Goal: Task Accomplishment & Management: Manage account settings

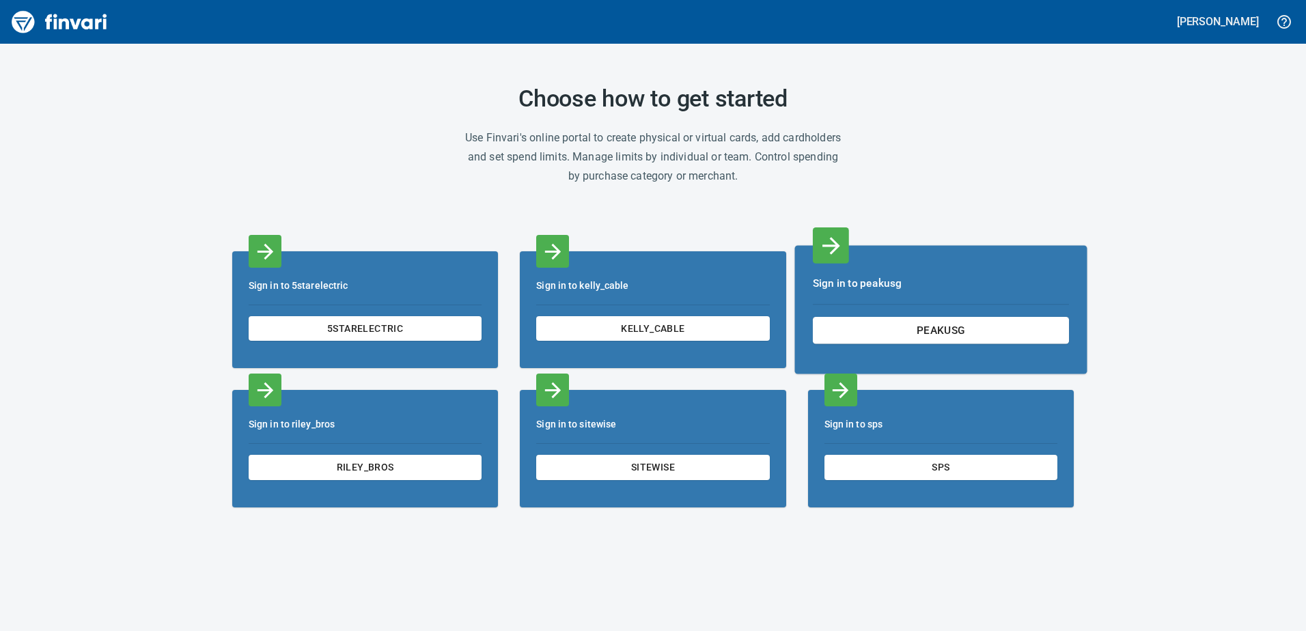
click at [955, 314] on div "Sign in to peakusg peakusg" at bounding box center [941, 309] width 292 height 129
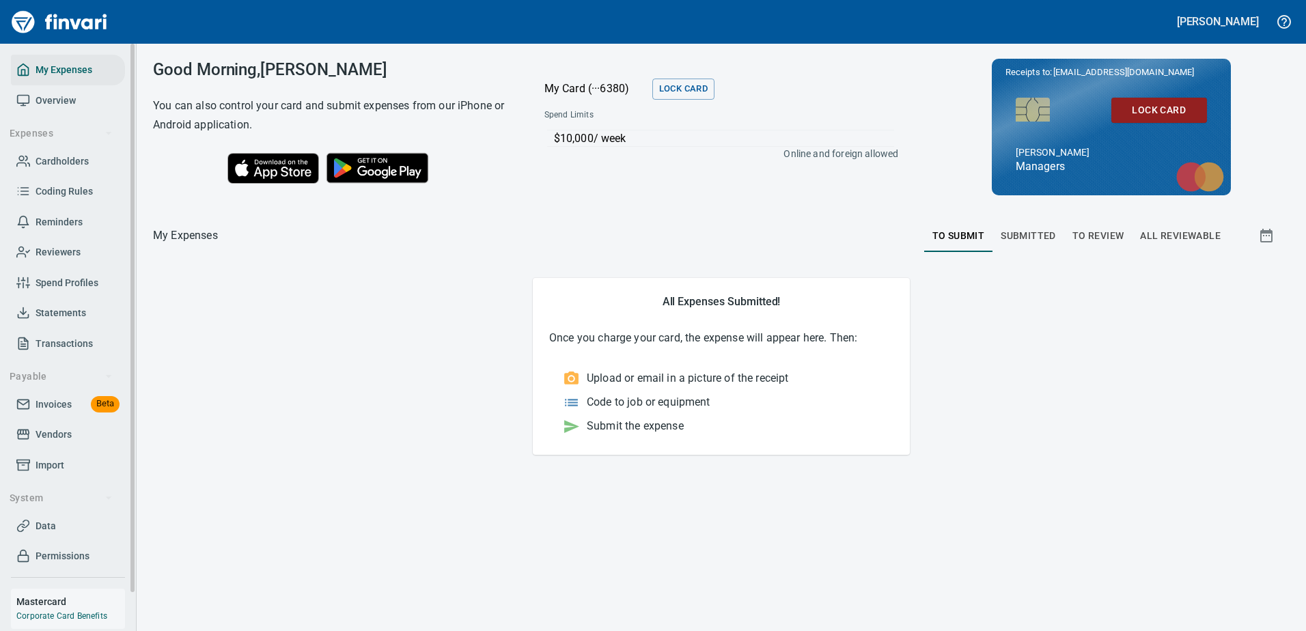
click at [74, 312] on span "Statements" at bounding box center [61, 313] width 51 height 17
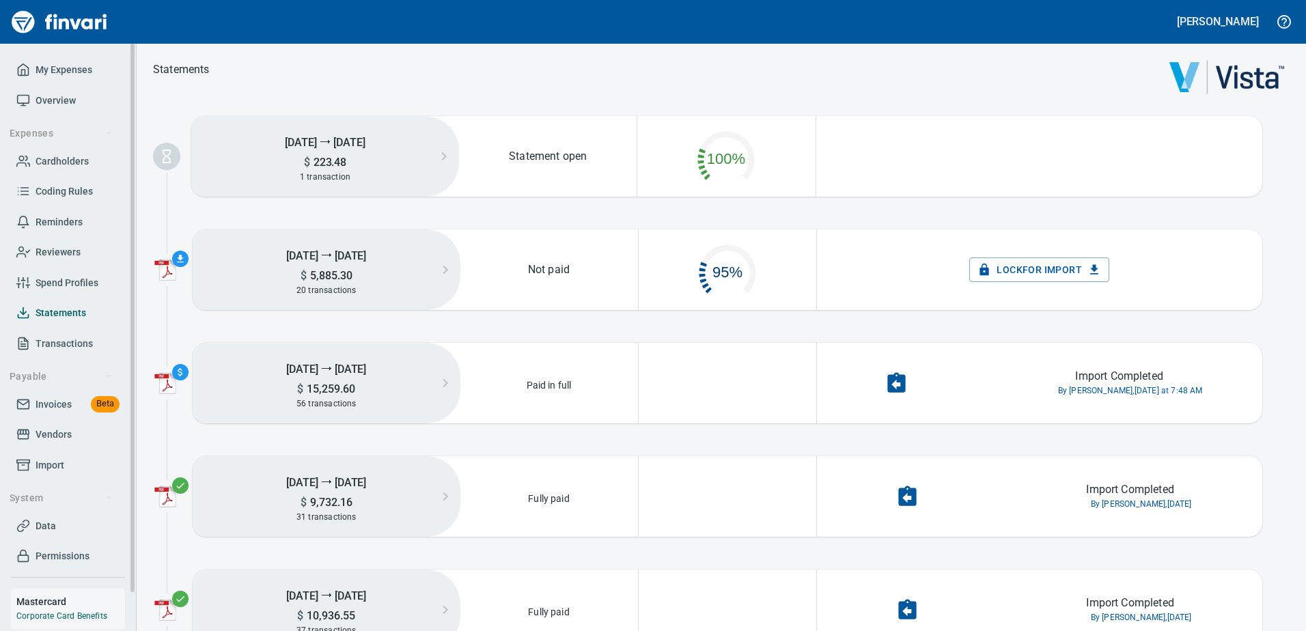
scroll to position [69, 165]
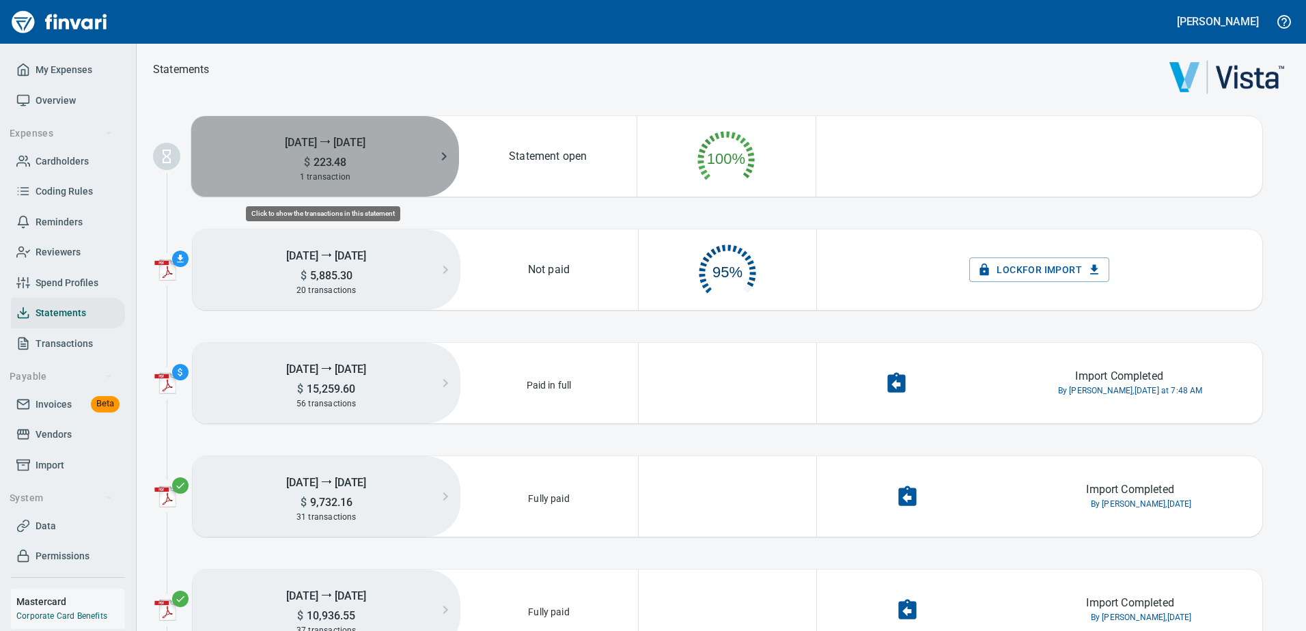
click at [358, 130] on h5 "[DATE] ⭢ [DATE]" at bounding box center [325, 141] width 268 height 27
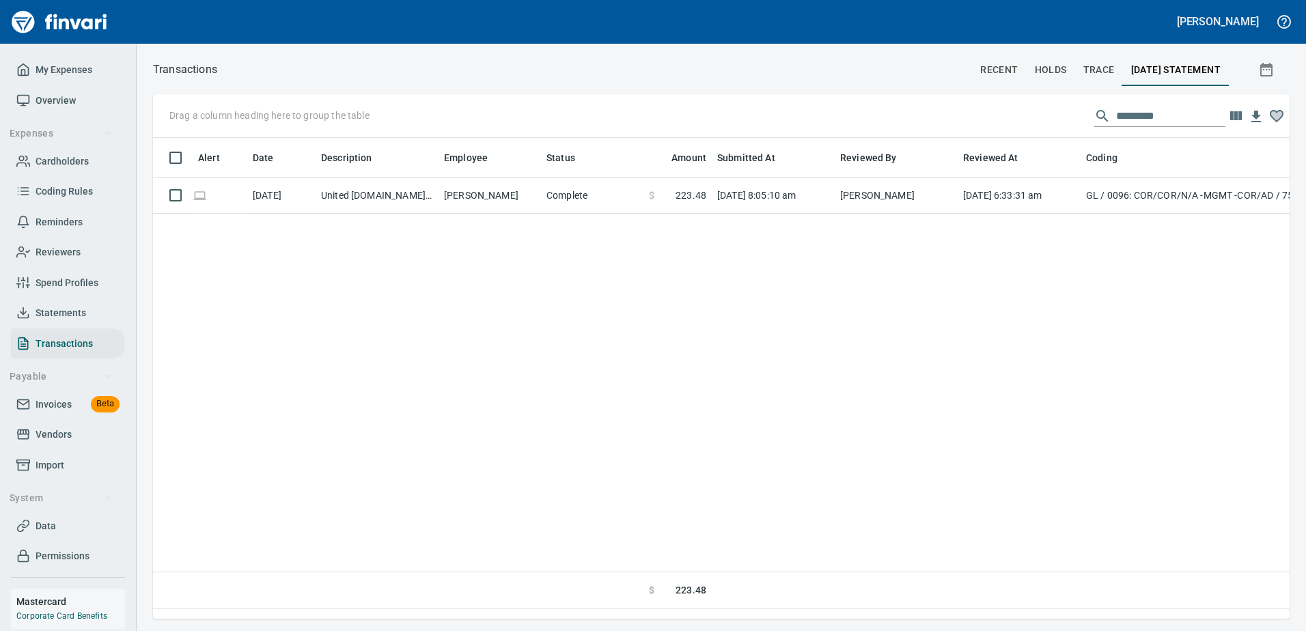
scroll to position [461, 1127]
click at [71, 344] on span "Transactions" at bounding box center [64, 343] width 57 height 17
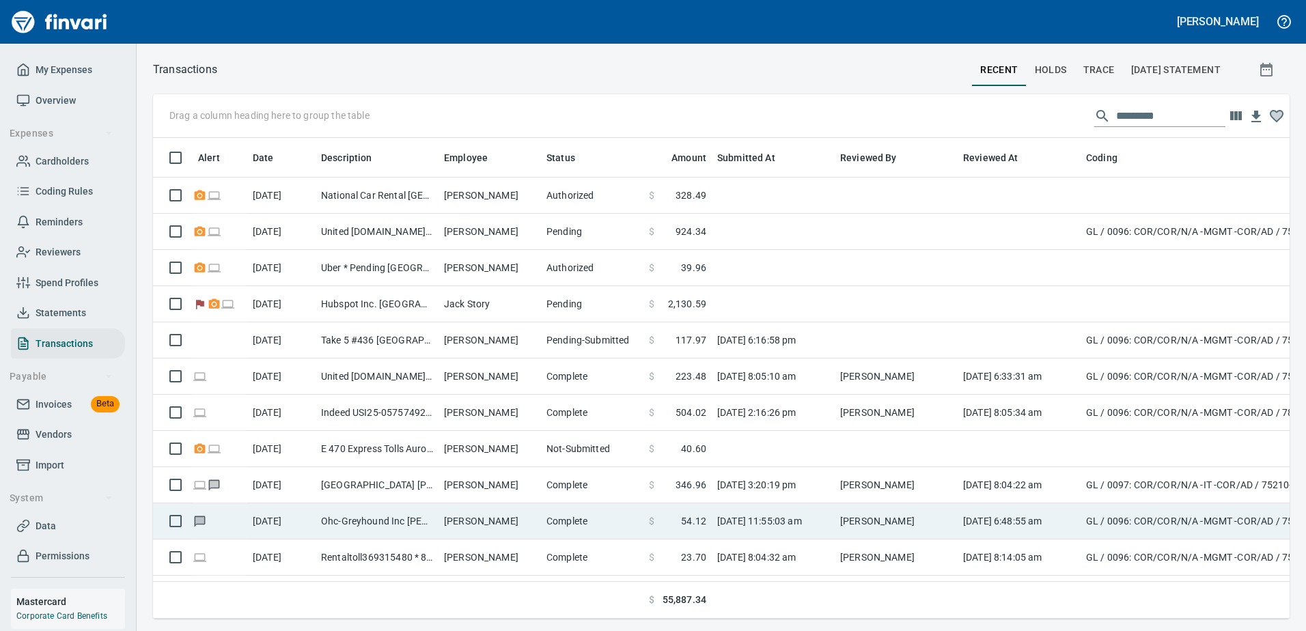
scroll to position [461, 1116]
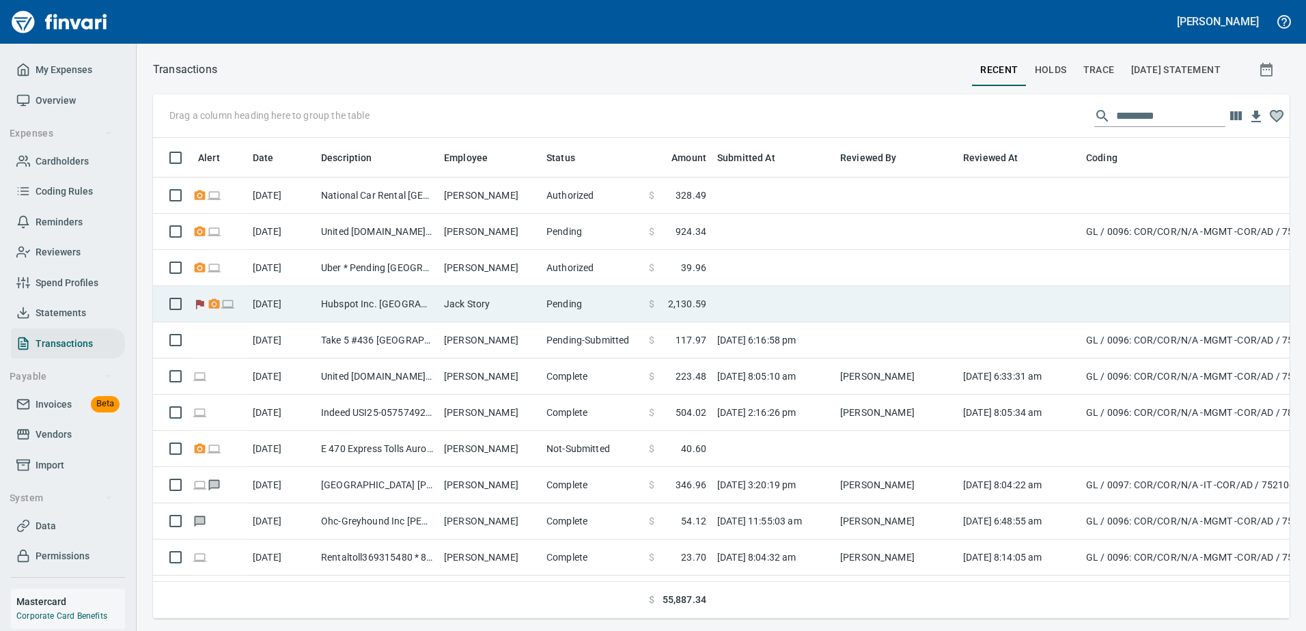
click at [495, 307] on td "Jack Story" at bounding box center [490, 304] width 102 height 36
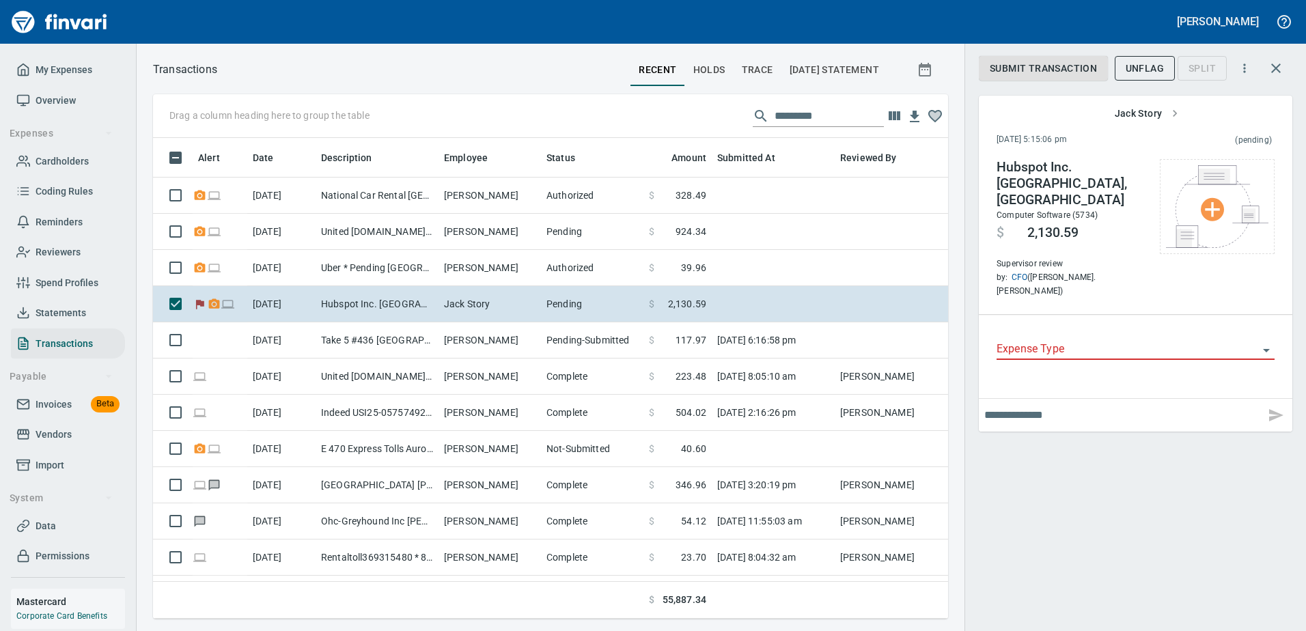
scroll to position [461, 775]
click at [1271, 342] on icon "Open" at bounding box center [1267, 350] width 16 height 16
click at [1269, 342] on icon "Close" at bounding box center [1267, 350] width 16 height 16
click at [1248, 70] on icon "button" at bounding box center [1245, 68] width 14 height 14
click at [1248, 66] on div at bounding box center [653, 315] width 1306 height 631
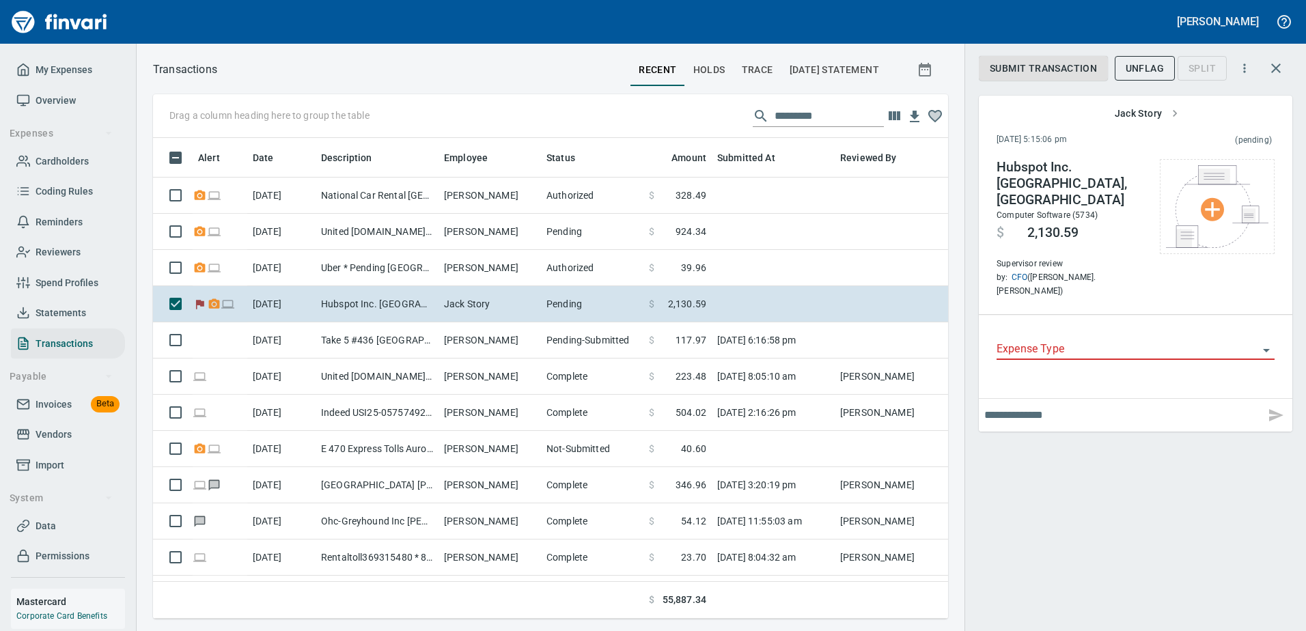
click at [1138, 461] on div "Submit Transaction UnFlag Split Jack Story [DATE] 5:15:06 pm (pending) Hubspot …" at bounding box center [1136, 315] width 342 height 631
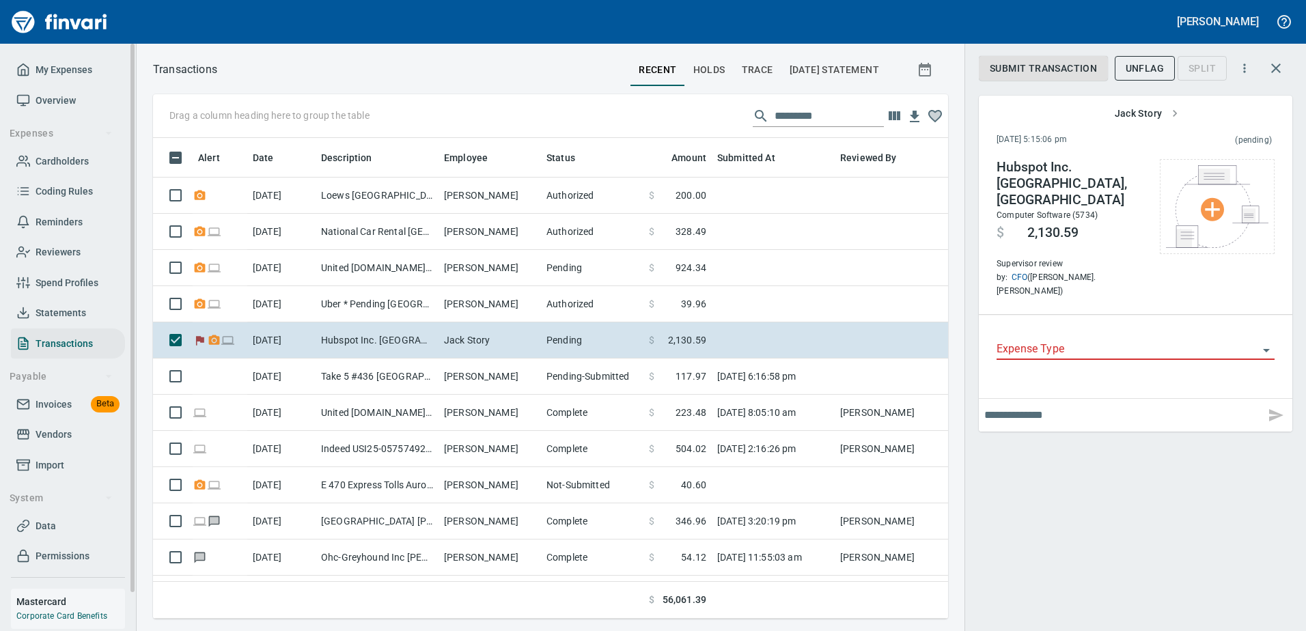
click at [62, 306] on span "Statements" at bounding box center [61, 313] width 51 height 17
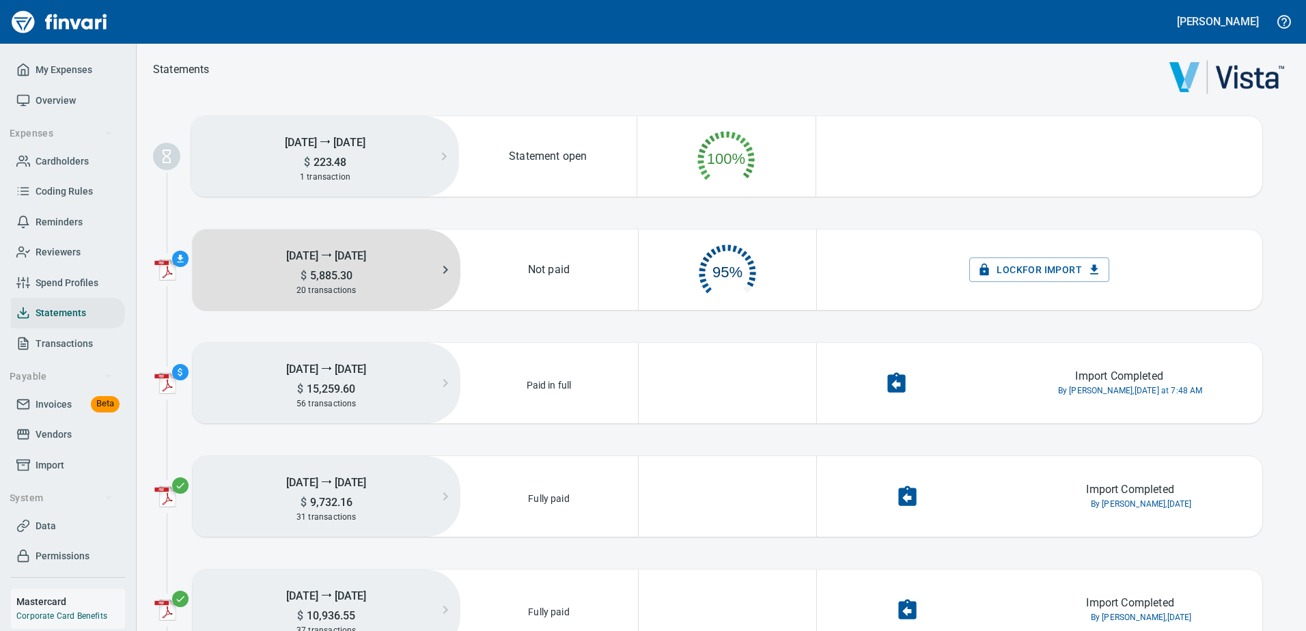
scroll to position [69, 165]
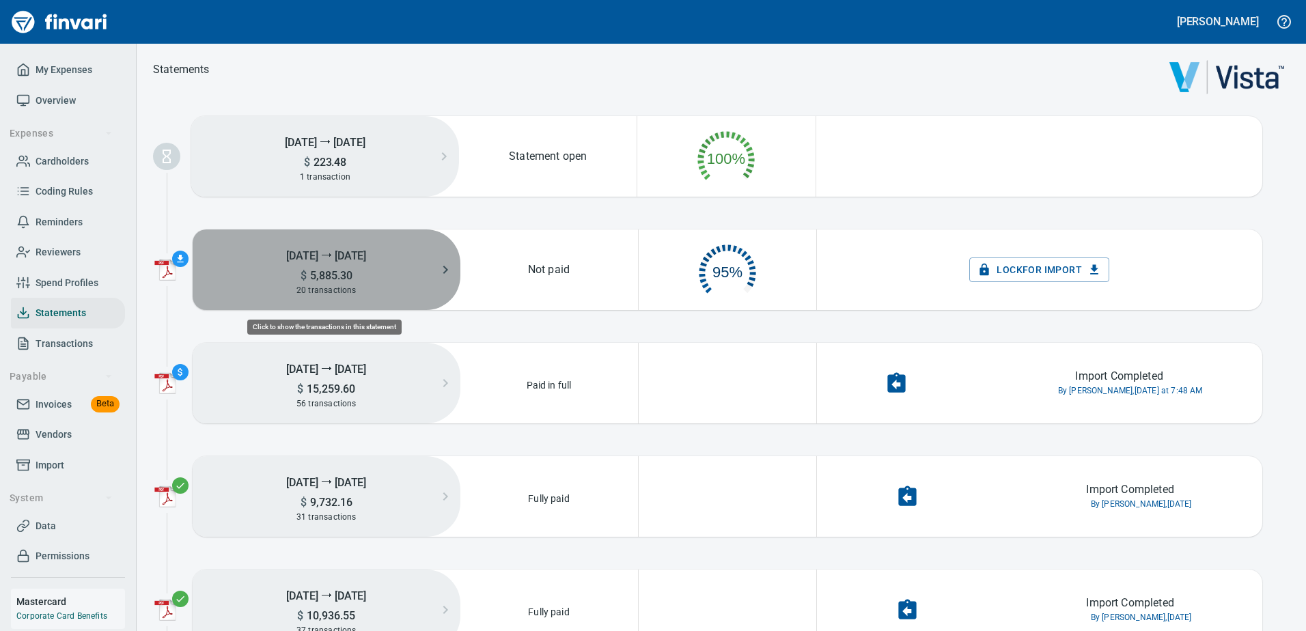
click at [327, 271] on span "5,885.30" at bounding box center [330, 275] width 46 height 13
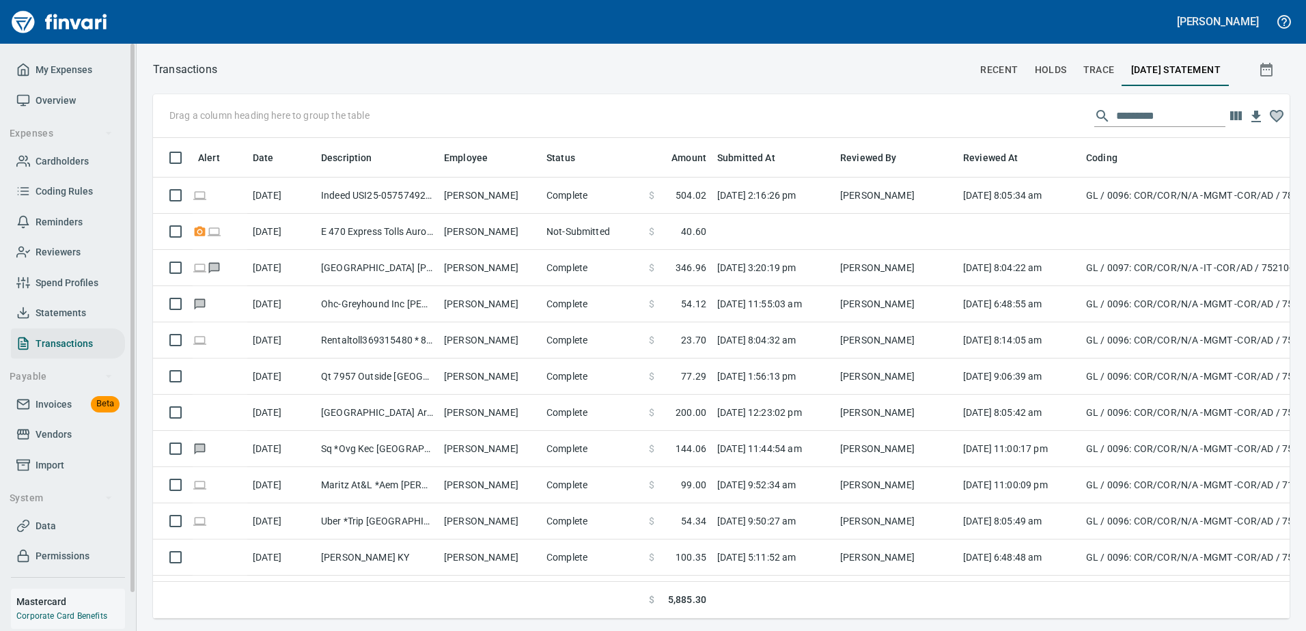
click at [72, 312] on span "Statements" at bounding box center [61, 313] width 51 height 17
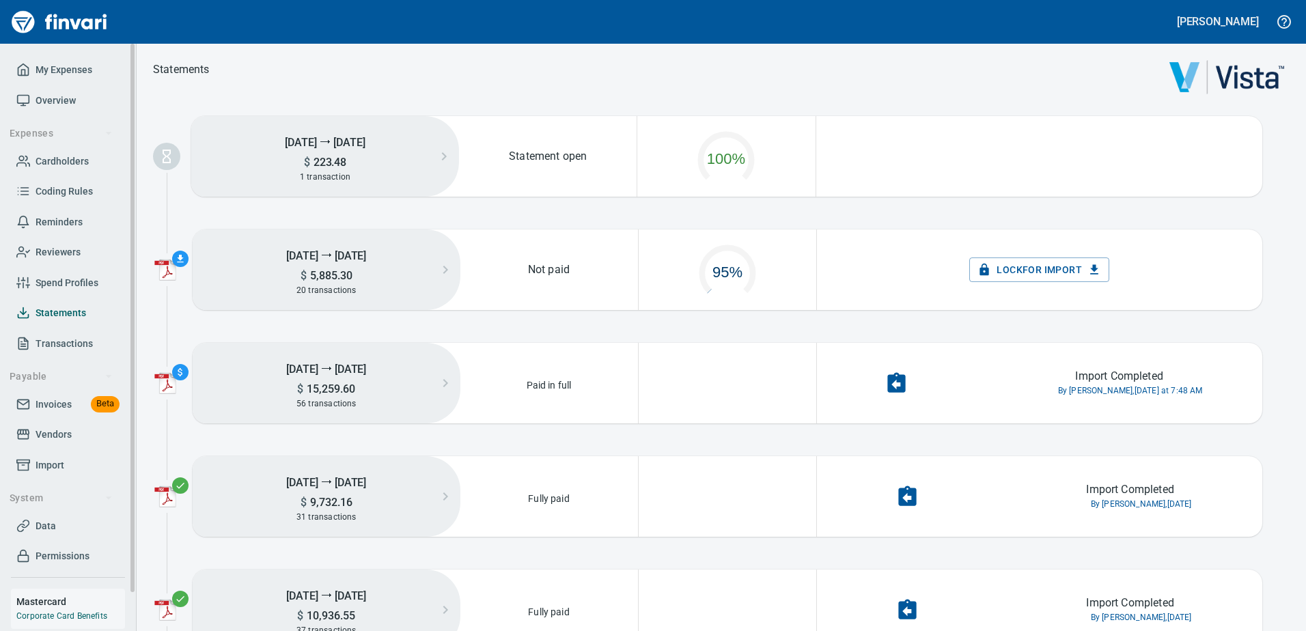
scroll to position [69, 165]
click at [63, 98] on span "Overview" at bounding box center [56, 100] width 40 height 17
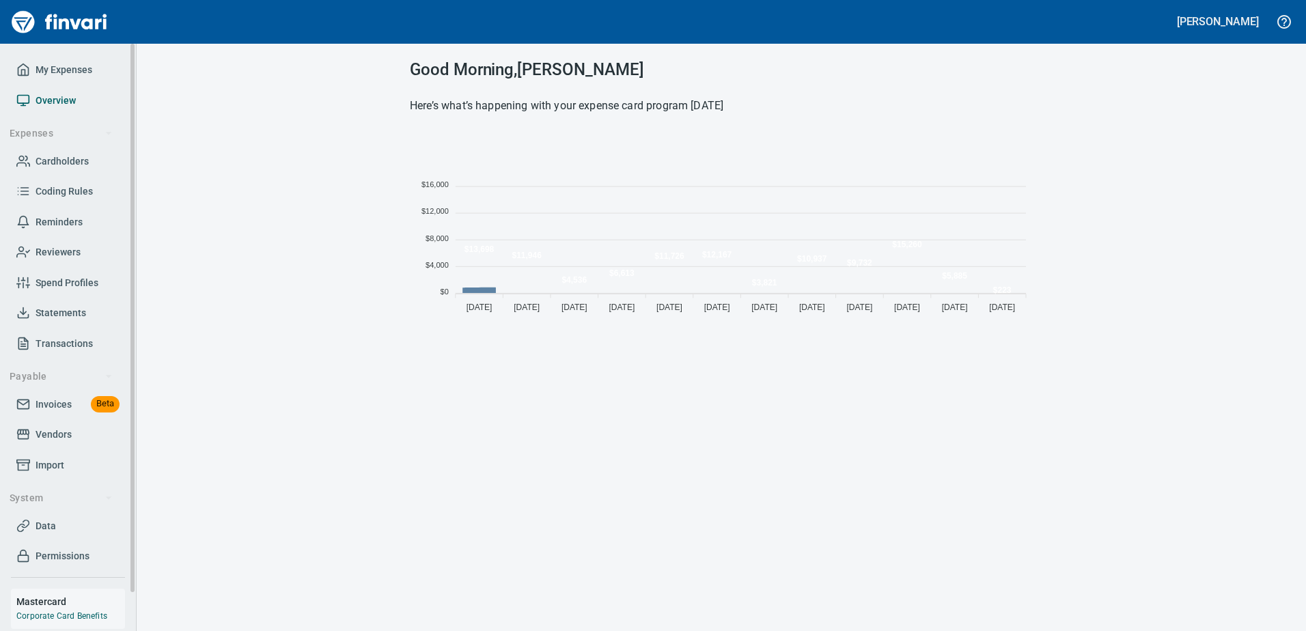
scroll to position [187, 613]
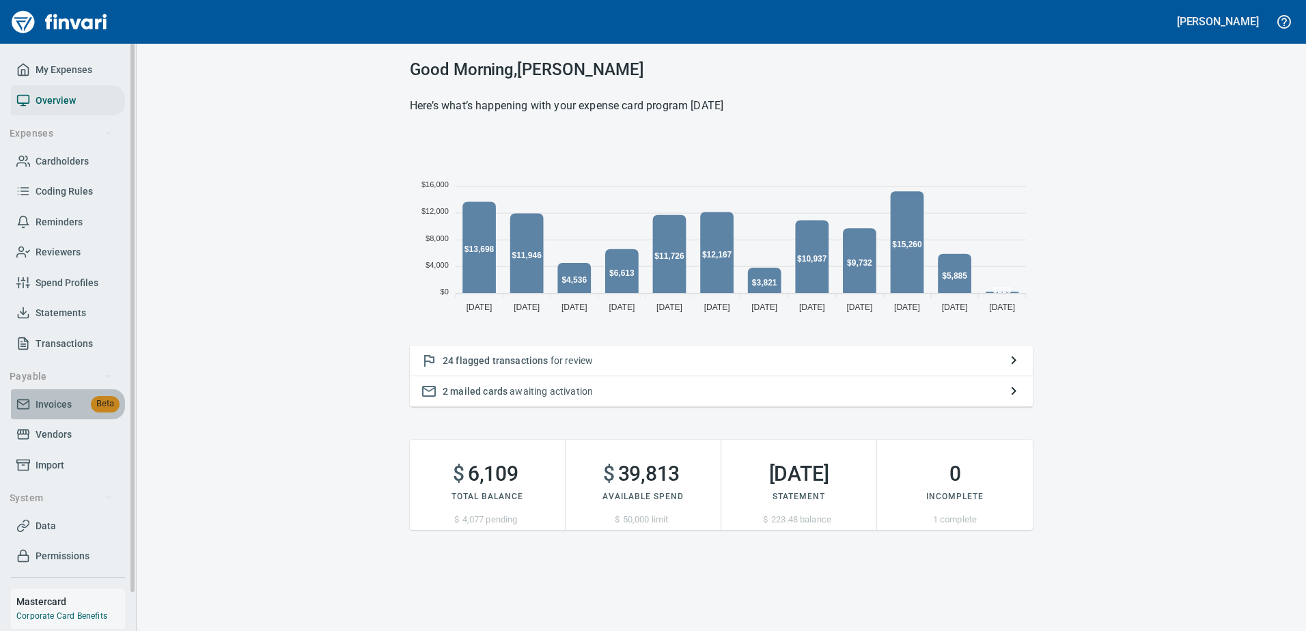
click at [44, 404] on span "Invoices" at bounding box center [54, 404] width 36 height 17
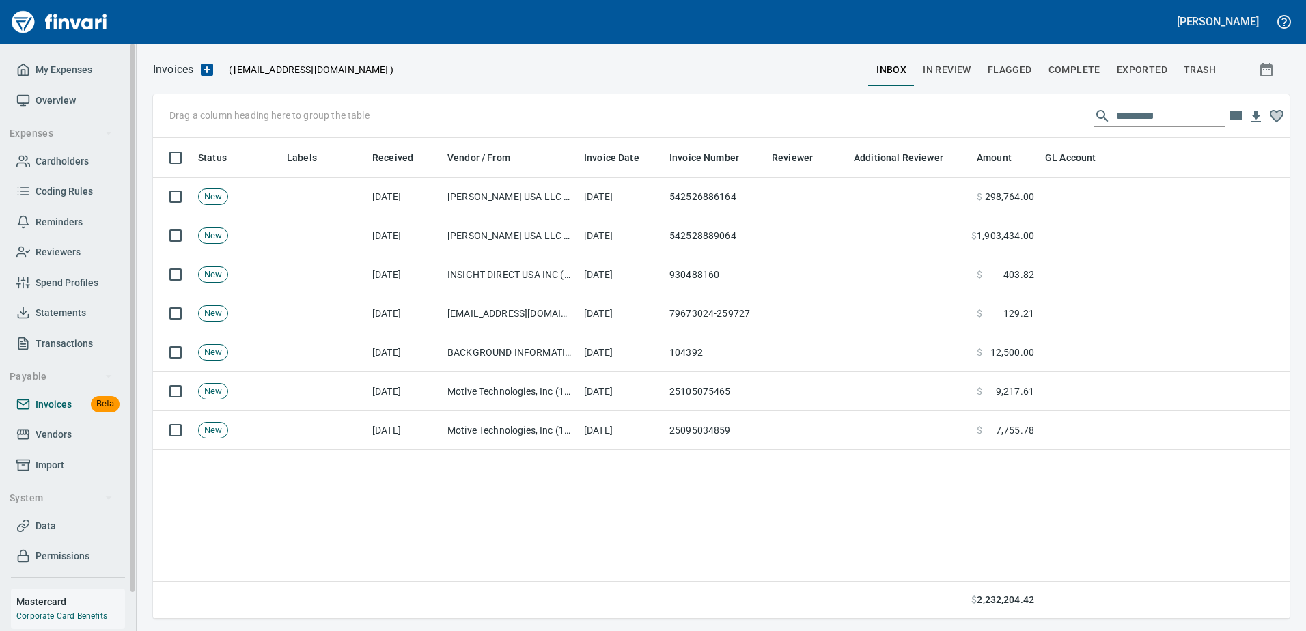
scroll to position [471, 1127]
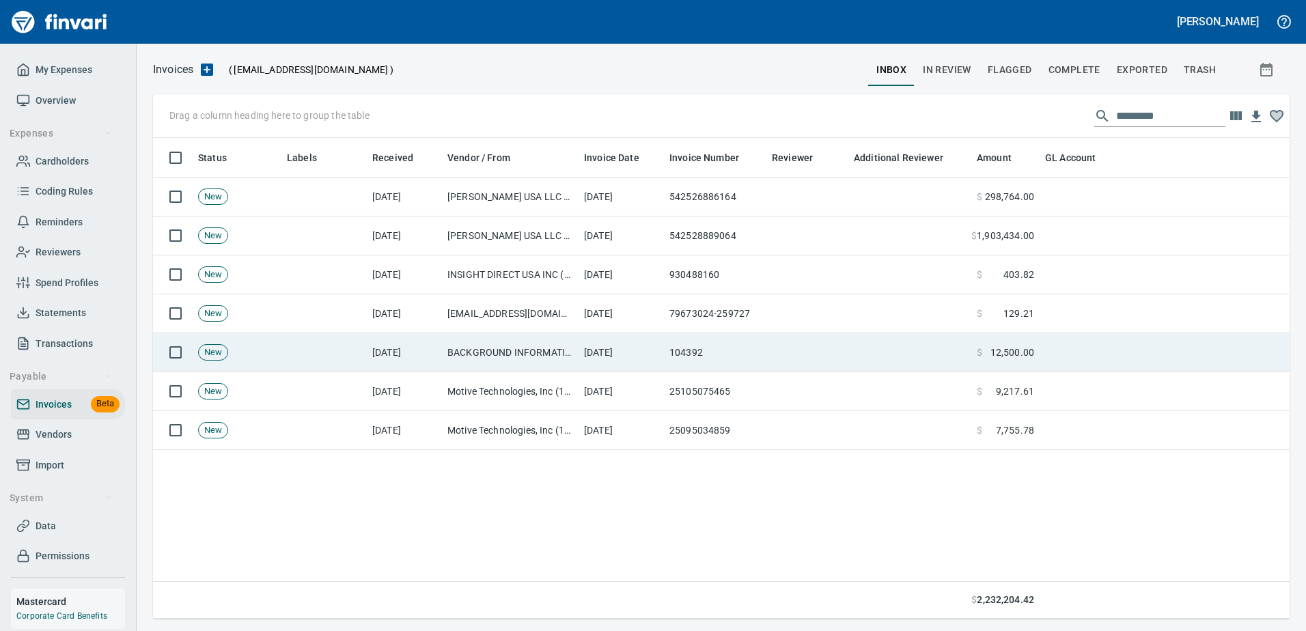
click at [611, 355] on td "[DATE]" at bounding box center [621, 352] width 85 height 39
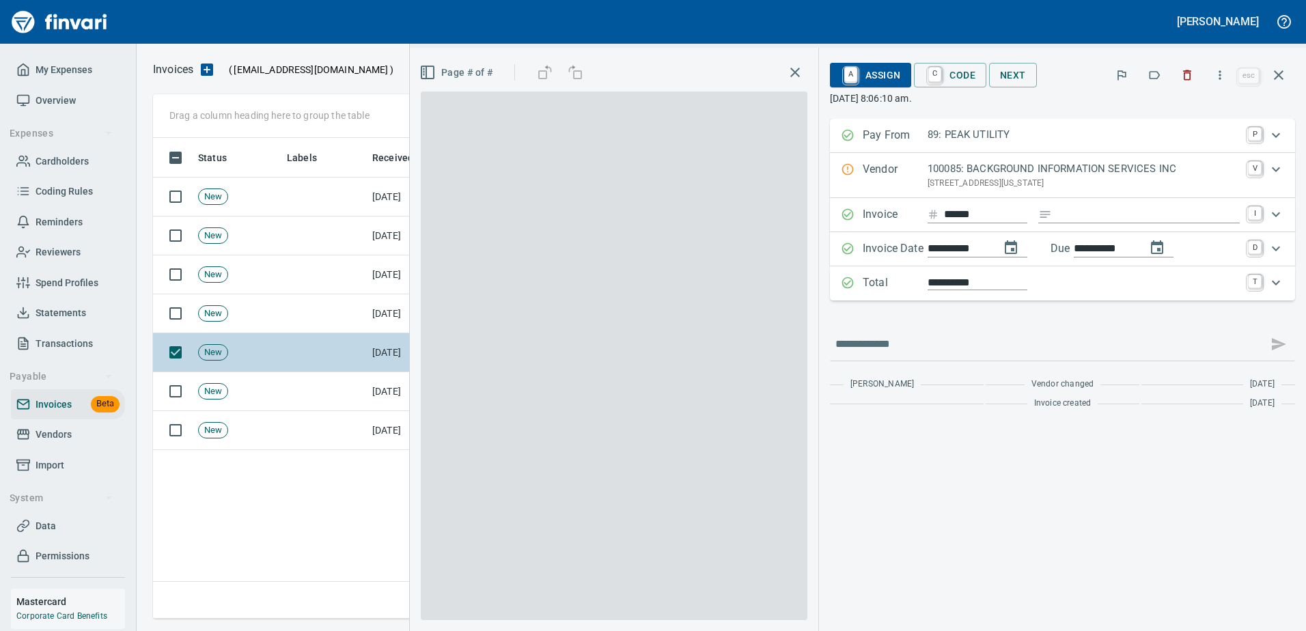
scroll to position [471, 1126]
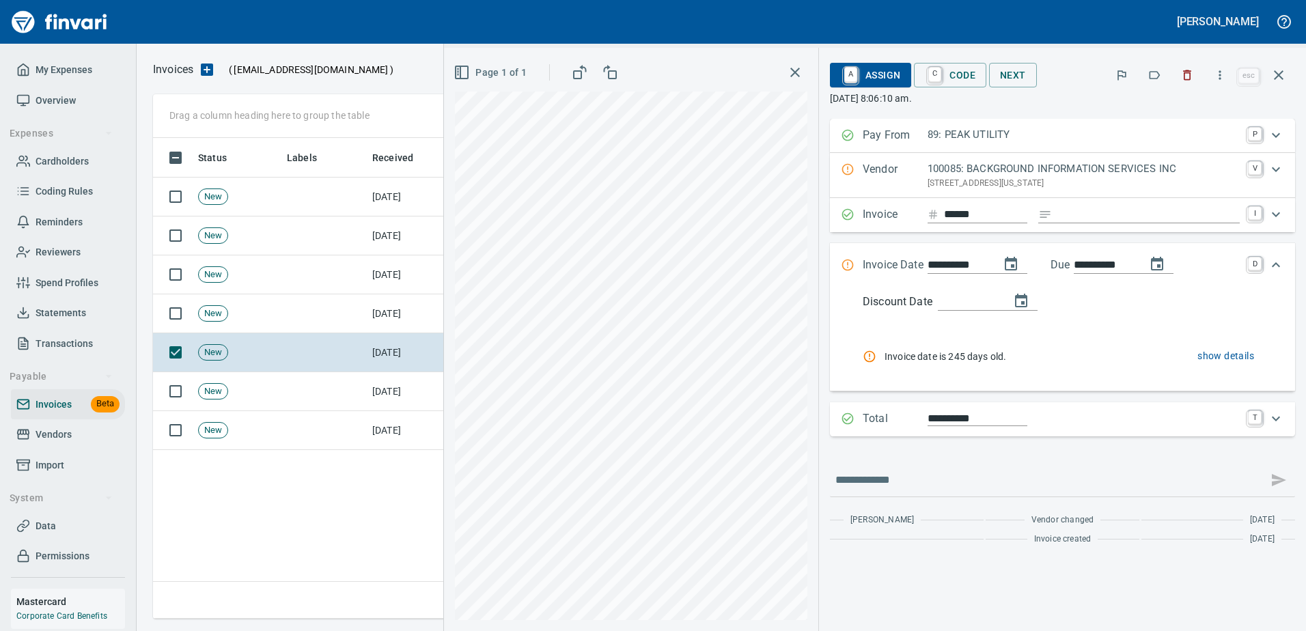
click at [1019, 261] on icon "change date" at bounding box center [1011, 264] width 16 height 16
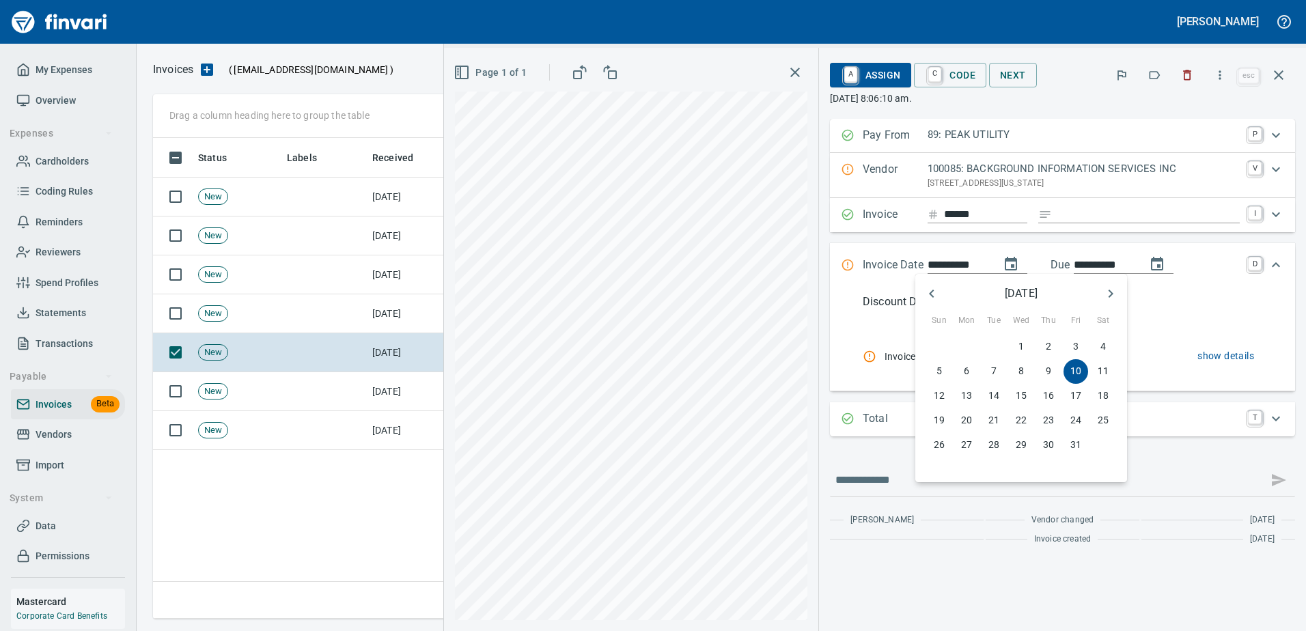
click at [1108, 293] on icon "button" at bounding box center [1111, 294] width 16 height 16
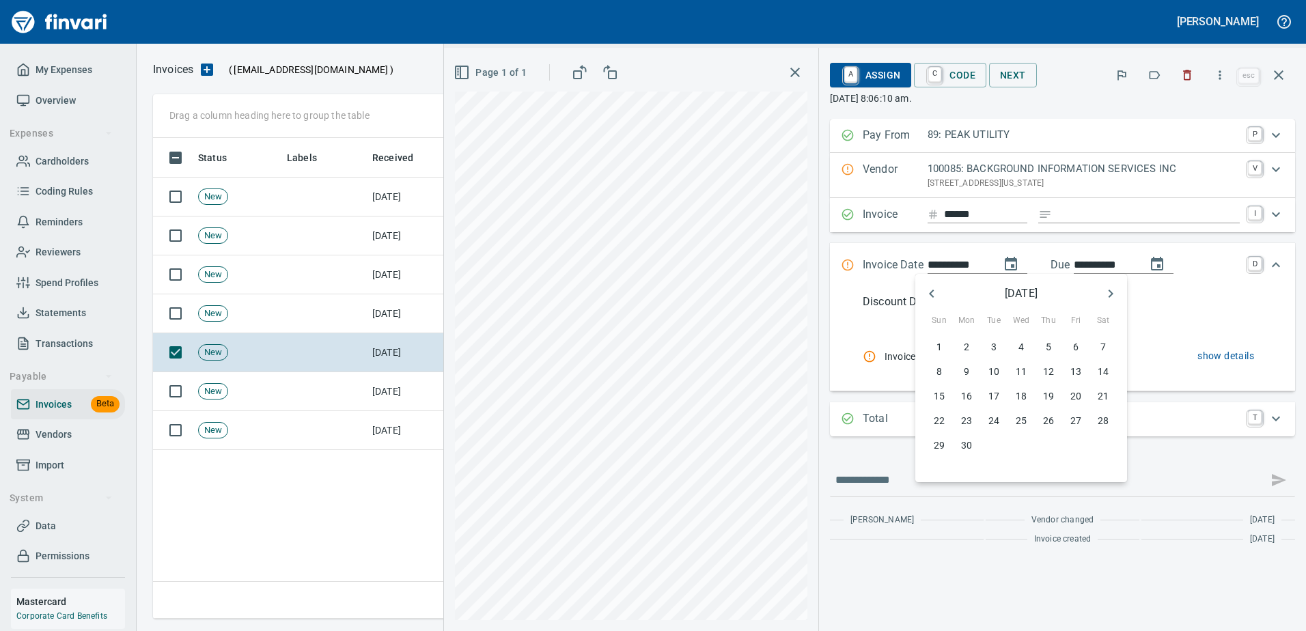
click at [1108, 293] on icon "button" at bounding box center [1111, 294] width 16 height 16
click at [1022, 351] on p "1" at bounding box center [1021, 347] width 5 height 14
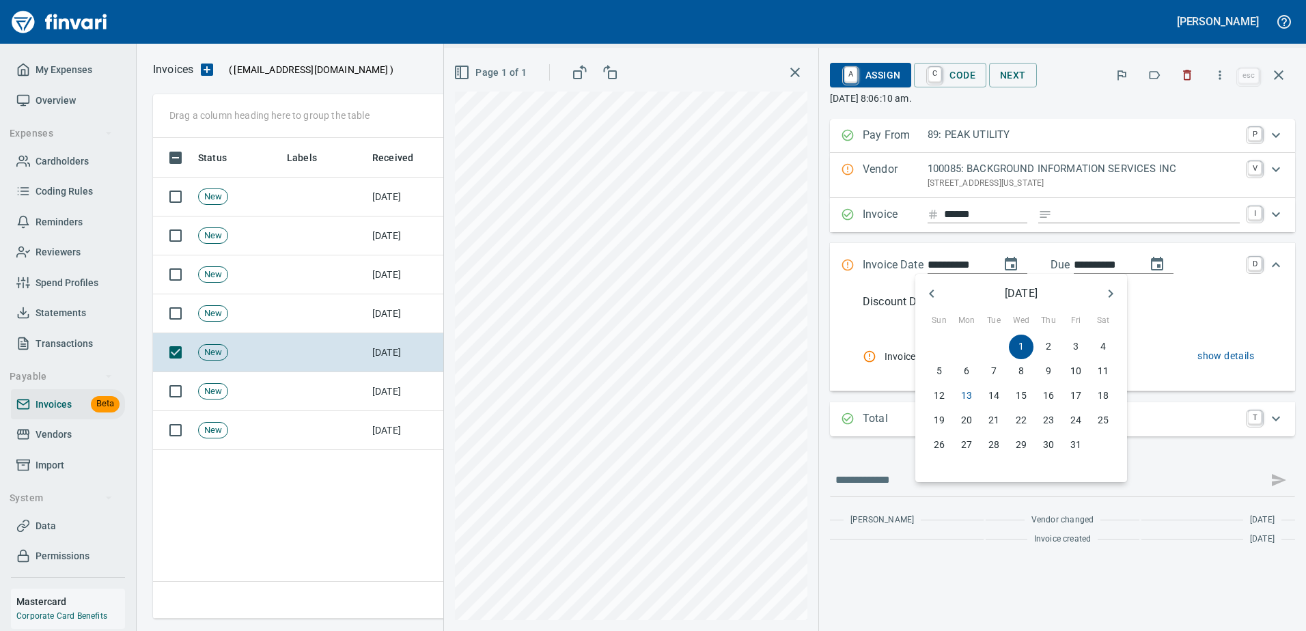
type input "**********"
click at [1165, 308] on div at bounding box center [653, 315] width 1306 height 631
click at [1142, 357] on span "show details" at bounding box center [1179, 356] width 161 height 25
click at [1201, 360] on span "show details" at bounding box center [1226, 356] width 57 height 17
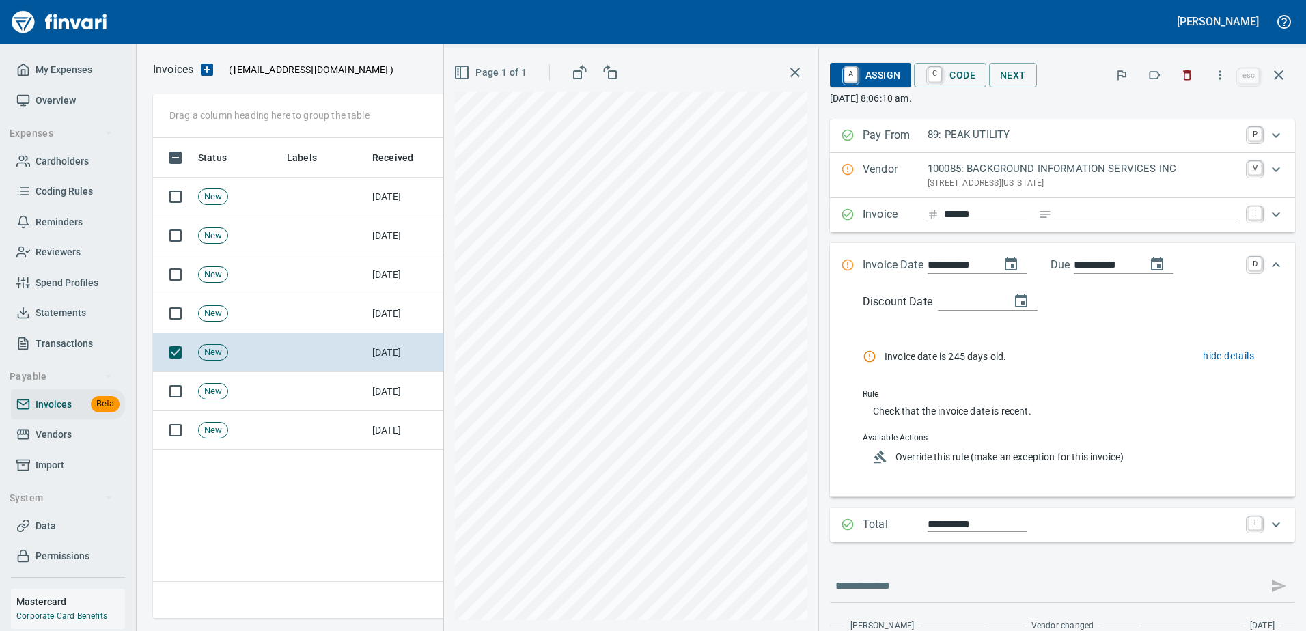
click at [1212, 359] on span "hide details" at bounding box center [1228, 356] width 51 height 17
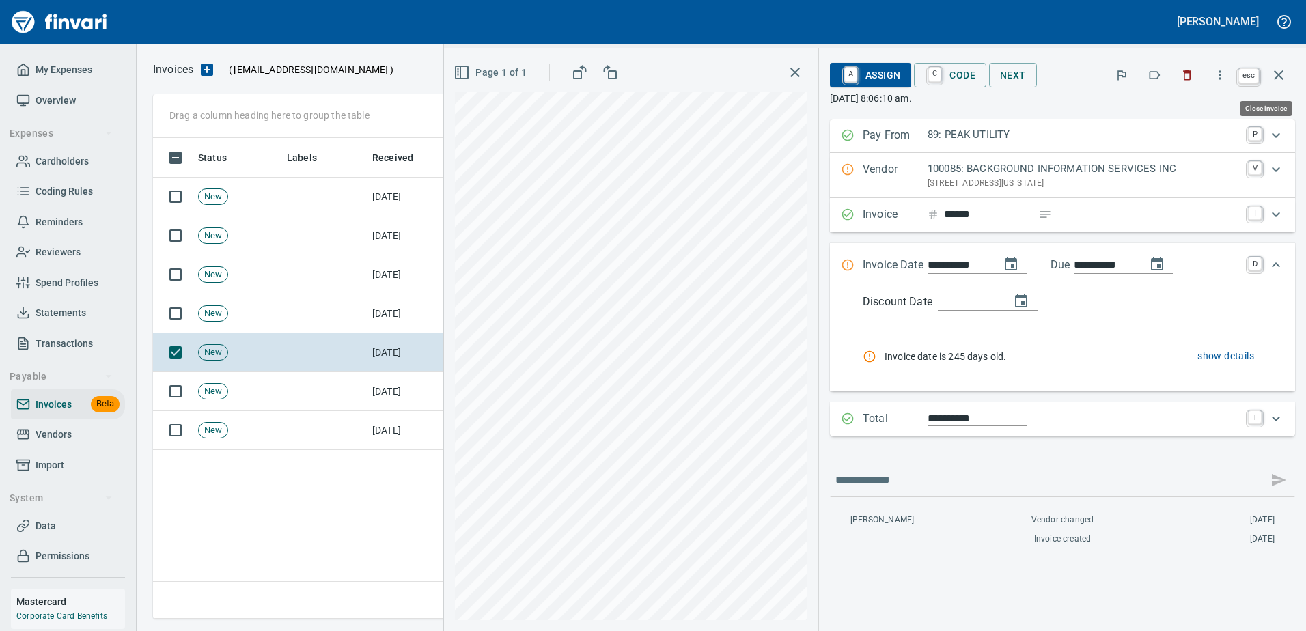
click at [1273, 70] on icon "button" at bounding box center [1279, 75] width 16 height 16
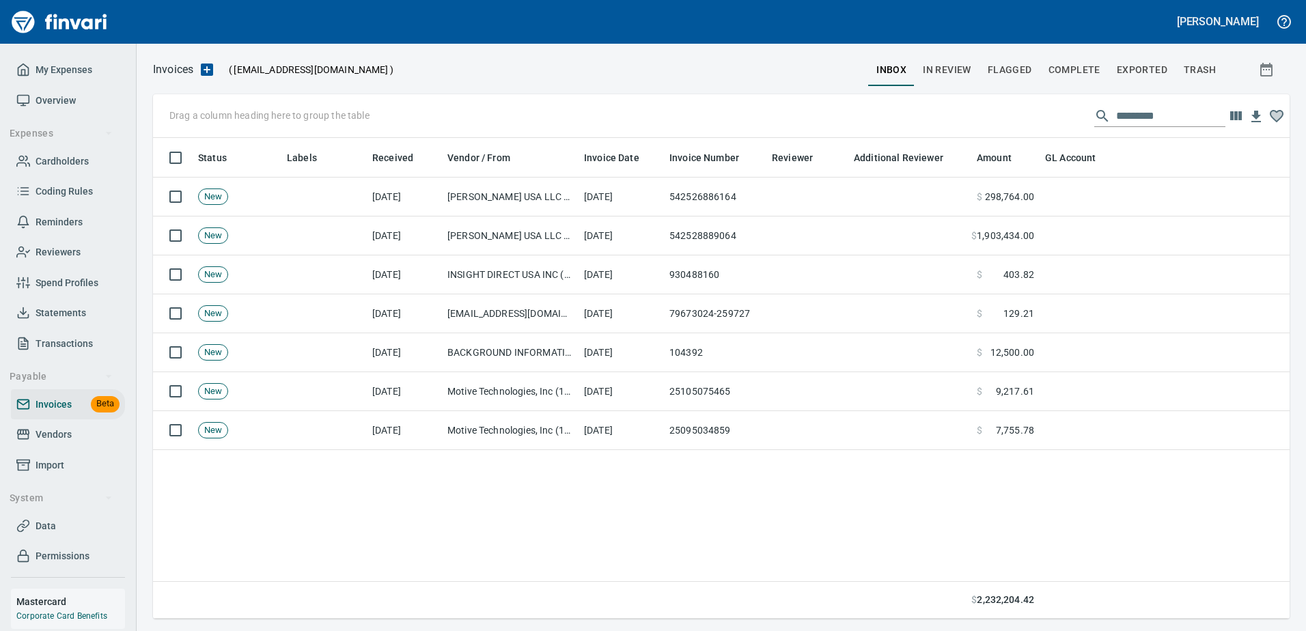
scroll to position [471, 1127]
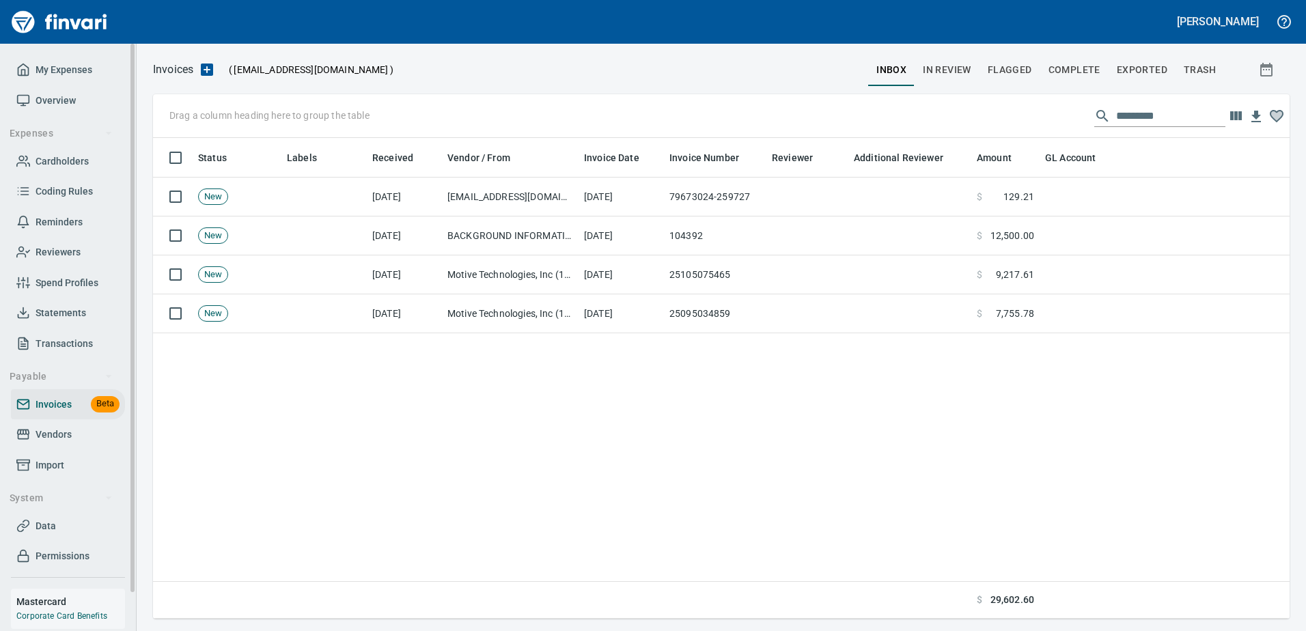
click at [49, 90] on link "Overview" at bounding box center [68, 100] width 114 height 31
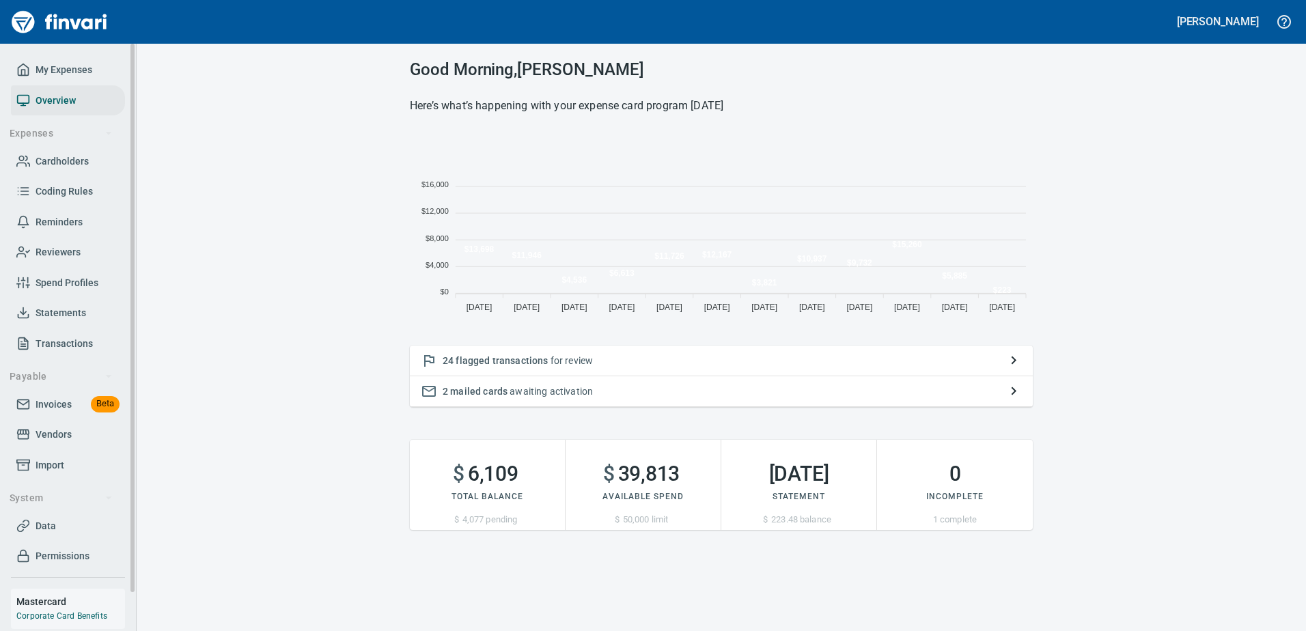
scroll to position [187, 613]
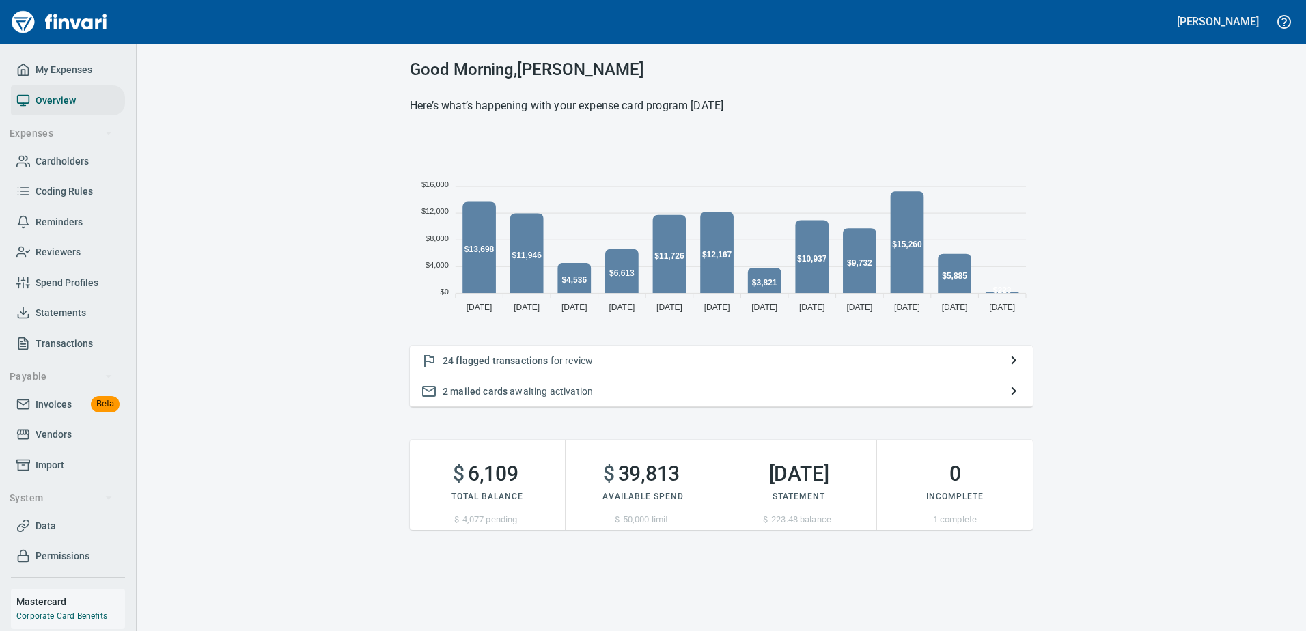
click at [234, 113] on div "Good Morning , [PERSON_NAME] Here’s what’s happening with your expense card pro…" at bounding box center [722, 295] width 1170 height 503
click at [40, 409] on span "Invoices" at bounding box center [54, 404] width 36 height 17
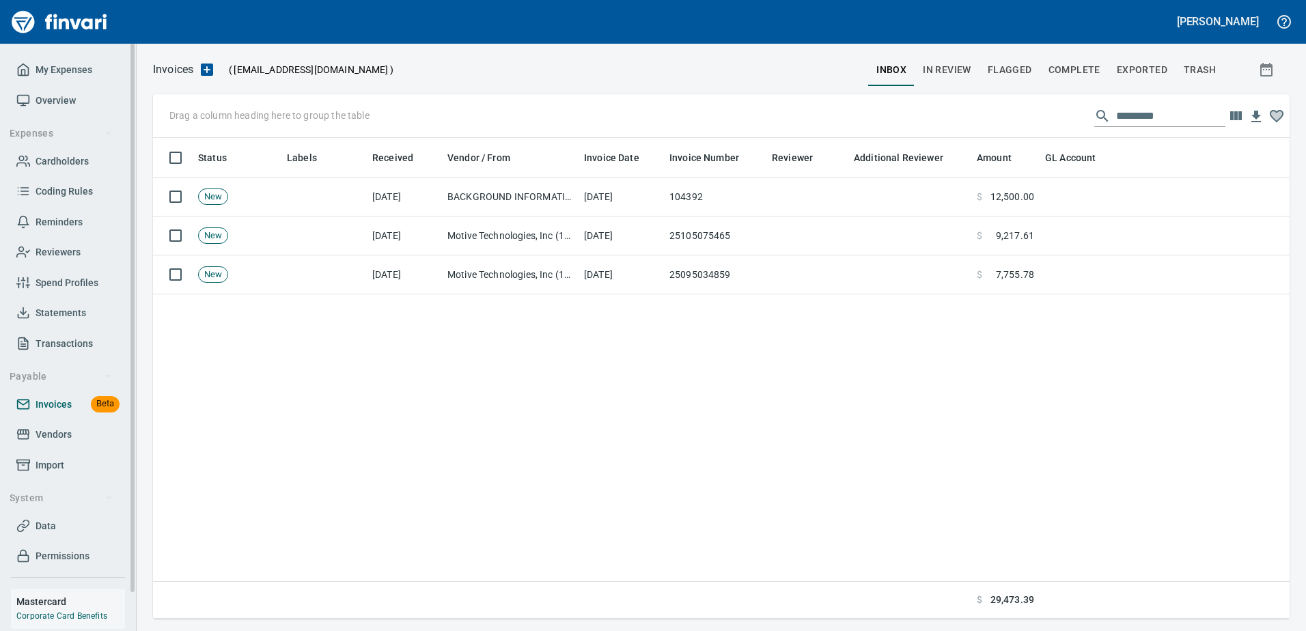
scroll to position [471, 1127]
click at [957, 90] on div "Invoices ( [EMAIL_ADDRESS][DOMAIN_NAME] ) inbox In Review Flagged Complete Expo…" at bounding box center [722, 339] width 1170 height 559
click at [959, 77] on span "In Review" at bounding box center [947, 69] width 49 height 17
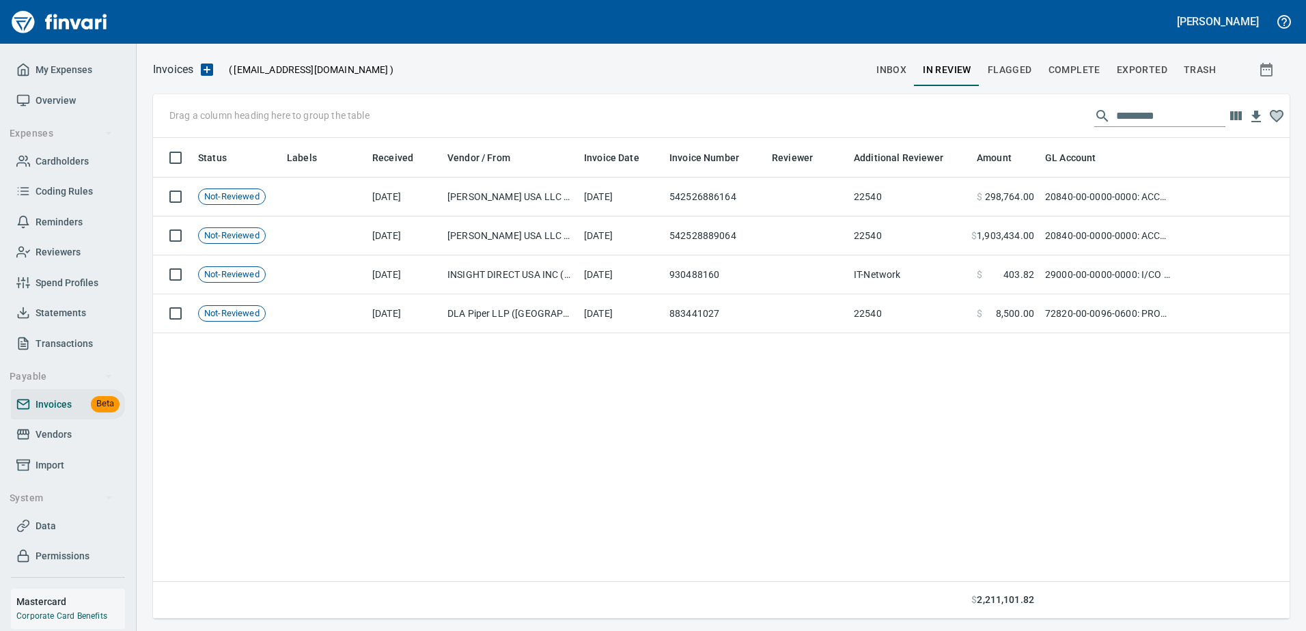
scroll to position [471, 1127]
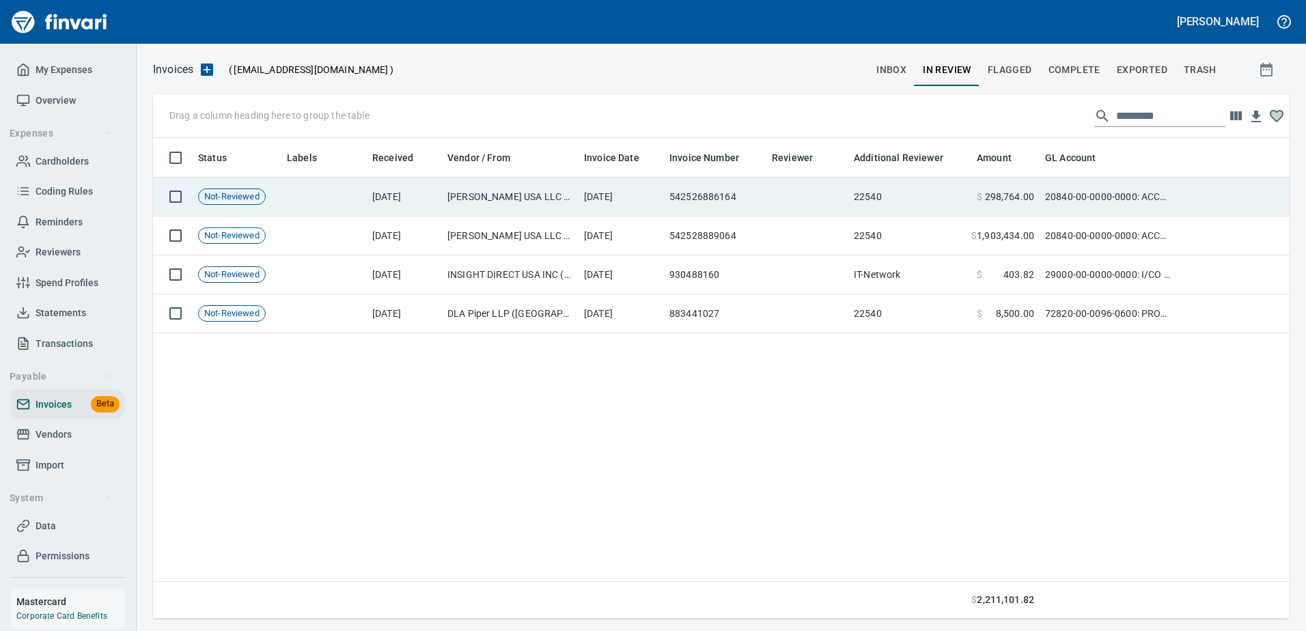
click at [525, 201] on td "[PERSON_NAME] USA LLC (144732)" at bounding box center [510, 197] width 137 height 39
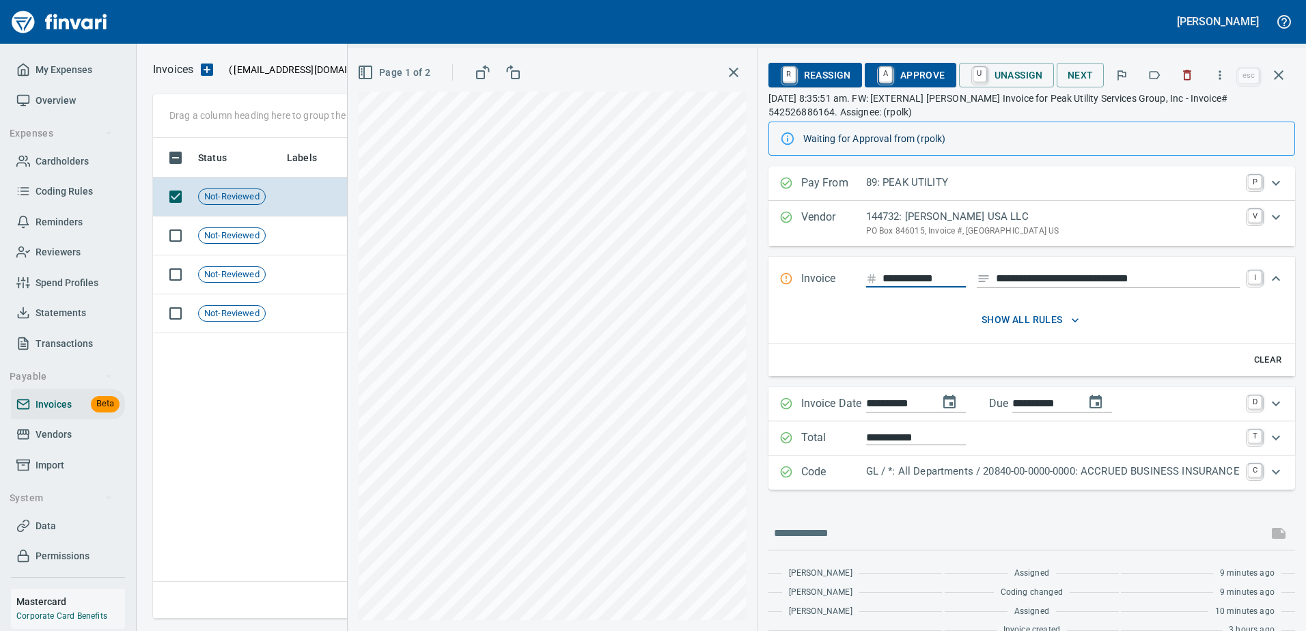
click at [726, 68] on icon "button" at bounding box center [734, 72] width 16 height 16
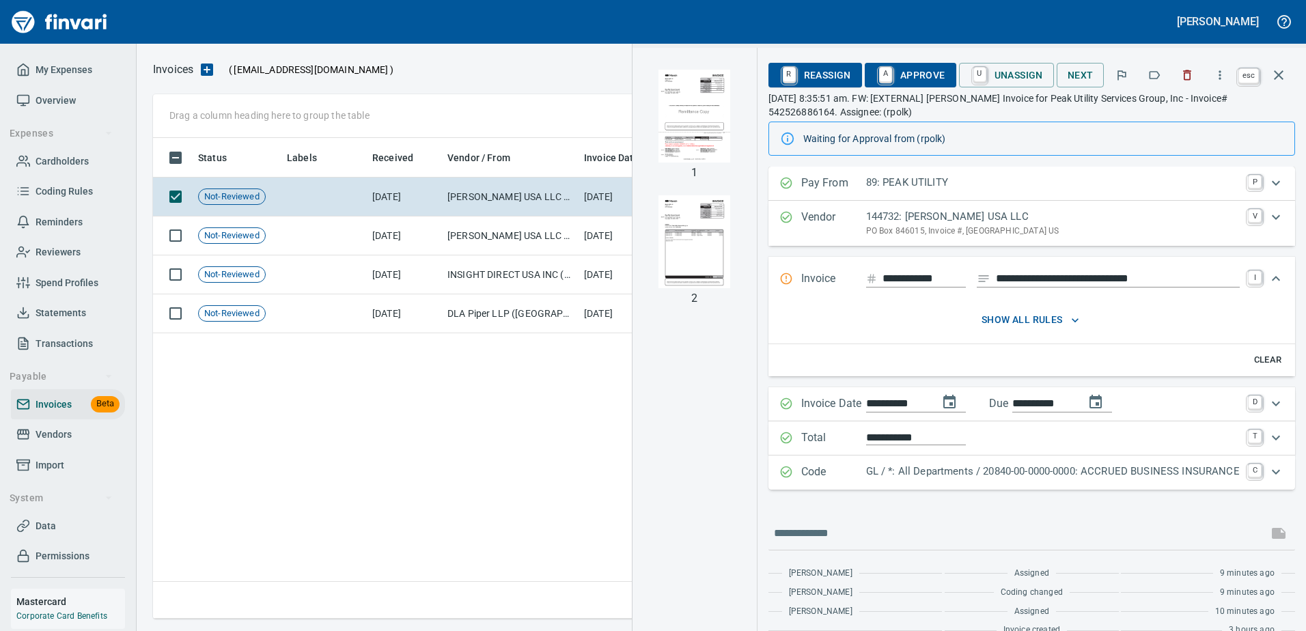
click at [1281, 74] on icon "button" at bounding box center [1279, 75] width 16 height 16
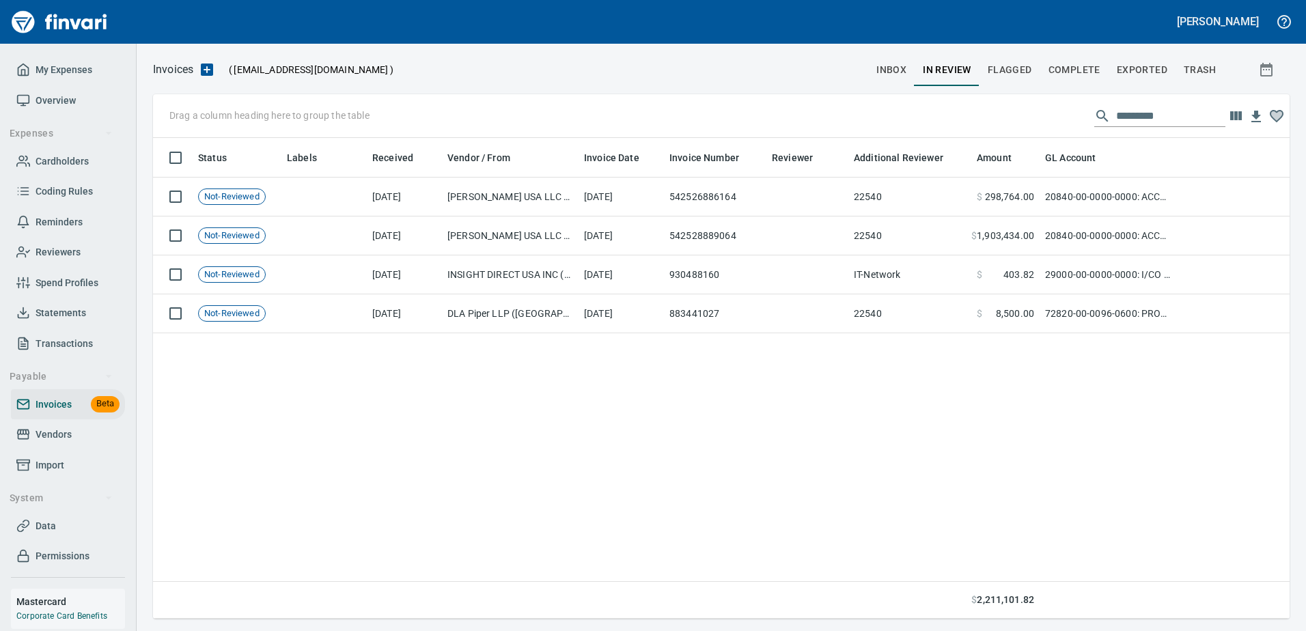
scroll to position [471, 1127]
click at [1068, 75] on span "Complete" at bounding box center [1075, 69] width 52 height 17
